Goal: Transaction & Acquisition: Subscribe to service/newsletter

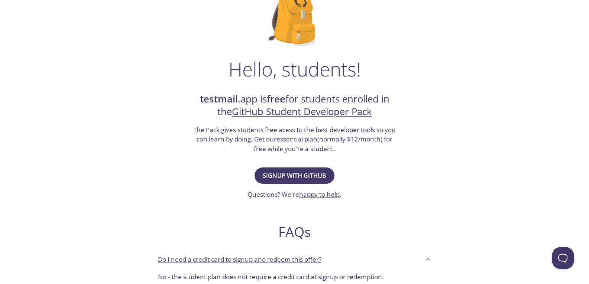
scroll to position [112, 0]
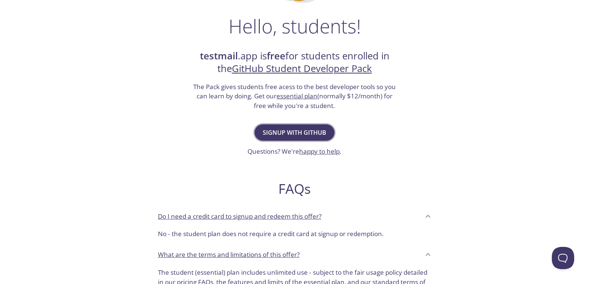
click at [296, 127] on button "Signup with GitHub" at bounding box center [295, 133] width 80 height 16
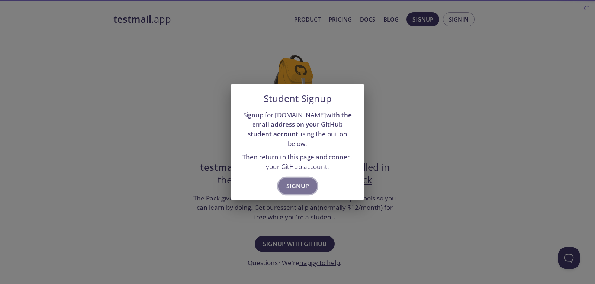
click at [305, 181] on span "Signup" at bounding box center [297, 186] width 23 height 10
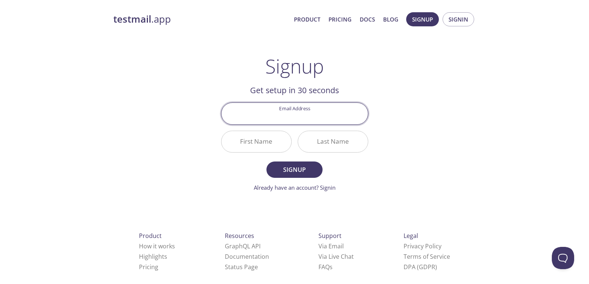
click at [298, 113] on input "Email Address" at bounding box center [295, 113] width 146 height 21
click at [297, 123] on input "Email Address" at bounding box center [295, 113] width 146 height 21
drag, startPoint x: 296, startPoint y: 120, endPoint x: 139, endPoint y: 20, distance: 186.2
click at [139, 21] on strong "testmail" at bounding box center [132, 19] width 38 height 13
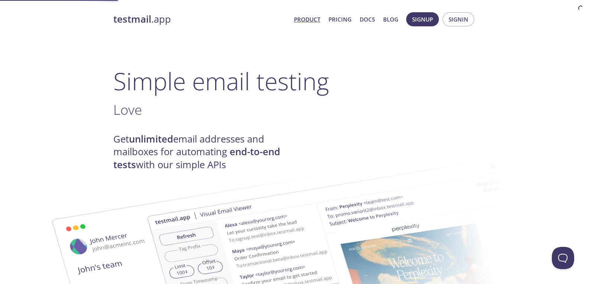
click at [138, 20] on strong "testmail" at bounding box center [132, 19] width 38 height 13
click at [336, 21] on link "Pricing" at bounding box center [340, 19] width 23 height 10
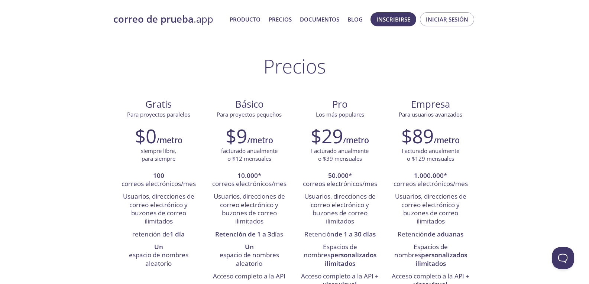
click at [249, 18] on font "Producto" at bounding box center [245, 19] width 31 height 7
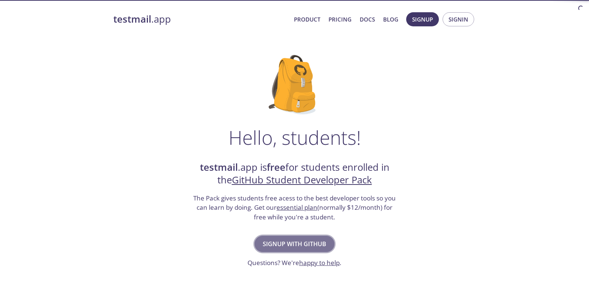
click at [312, 247] on span "Signup with GitHub" at bounding box center [295, 244] width 64 height 10
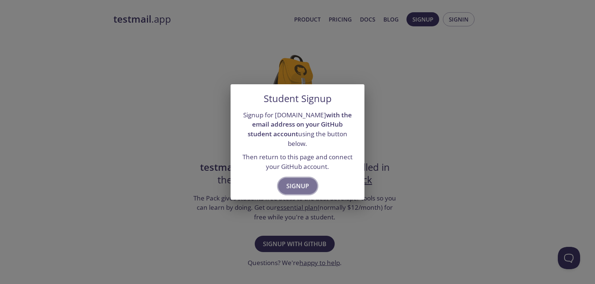
click at [303, 181] on span "Signup" at bounding box center [297, 186] width 23 height 10
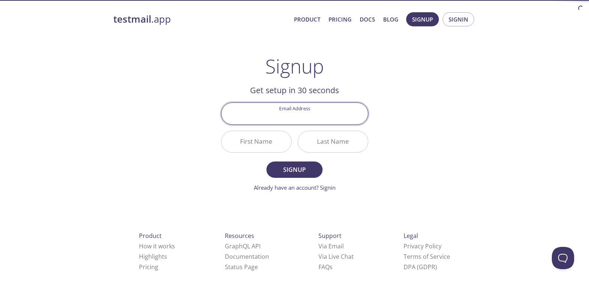
click at [279, 118] on input "Email Address" at bounding box center [295, 113] width 146 height 21
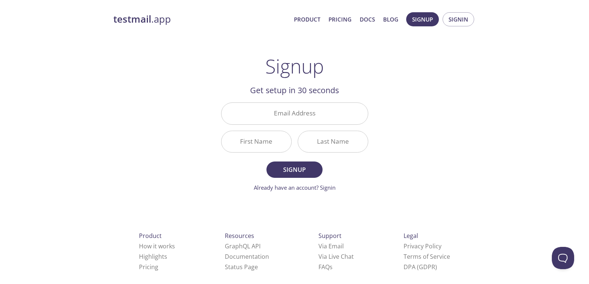
drag, startPoint x: 280, startPoint y: 119, endPoint x: 265, endPoint y: 80, distance: 41.5
click at [265, 80] on div "Signup Get setup in 30 seconds Email Address First Name Last Name Signup Alread…" at bounding box center [294, 123] width 147 height 137
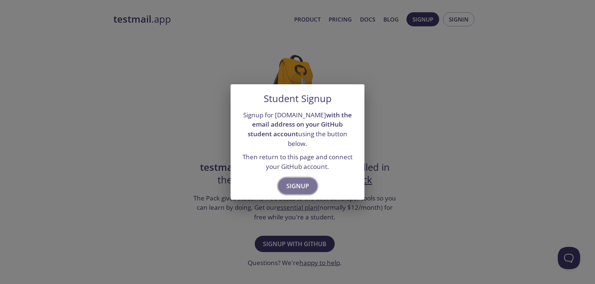
click at [299, 182] on span "Signup" at bounding box center [297, 186] width 23 height 10
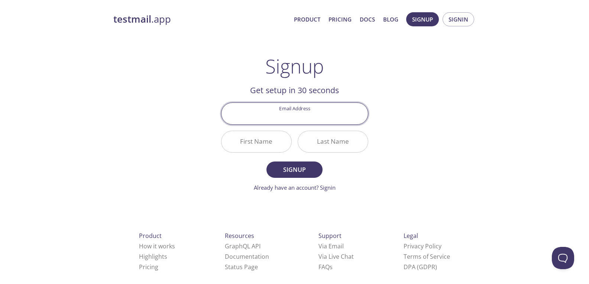
paste input "mateo.piza.252@unisabaneta.edu.co"
type input "mateo.piza.252@unisabaneta.edu.co"
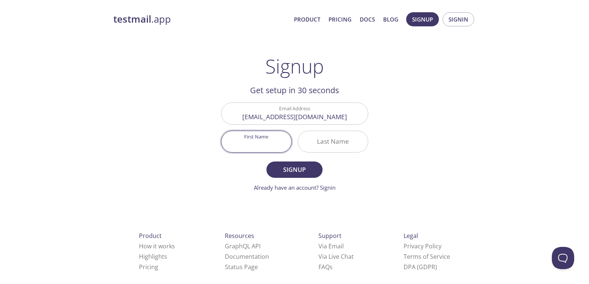
click at [271, 143] on input "First Name" at bounding box center [257, 141] width 70 height 21
type input "Mateo"
type input "Piza"
click at [266, 162] on button "Signup" at bounding box center [294, 170] width 56 height 16
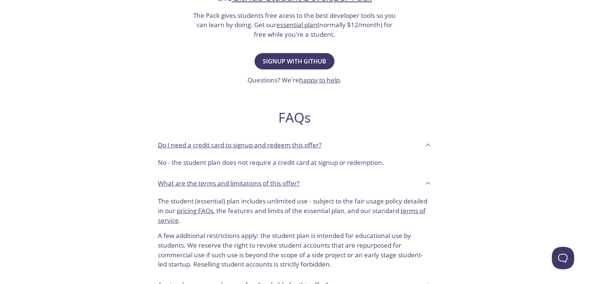
scroll to position [54, 0]
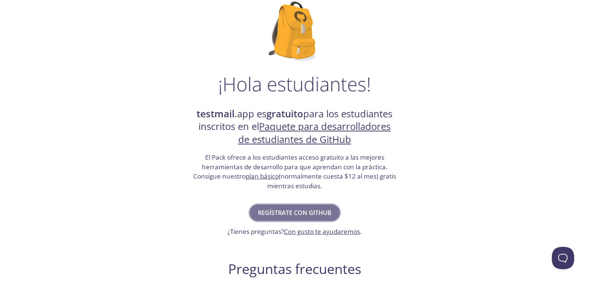
click at [289, 210] on font "Regístrate con GitHub" at bounding box center [295, 213] width 74 height 8
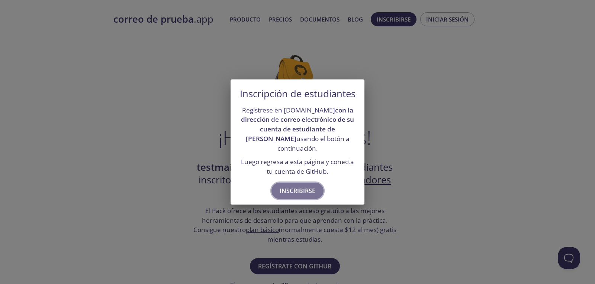
click at [307, 188] on font "Inscribirse" at bounding box center [298, 191] width 36 height 8
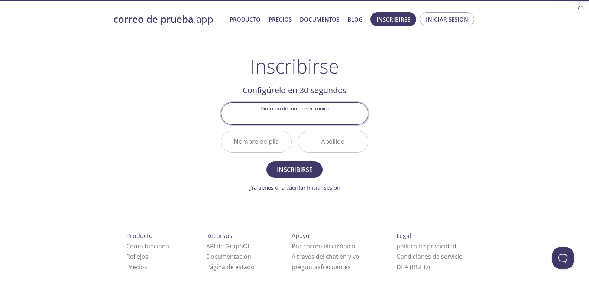
click at [305, 118] on input "Dirección de correo electrónico" at bounding box center [295, 113] width 146 height 21
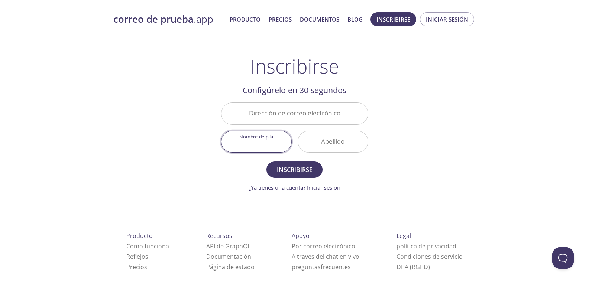
drag, startPoint x: 305, startPoint y: 118, endPoint x: 265, endPoint y: 139, distance: 44.7
click at [265, 139] on input "Nombre de pila" at bounding box center [257, 141] width 70 height 21
